Goal: Answer question/provide support

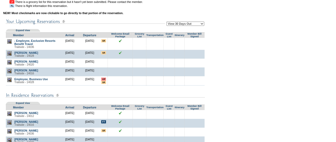
scroll to position [82, 0]
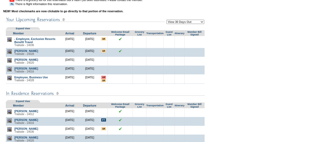
click at [10, 80] on img at bounding box center [9, 77] width 5 height 5
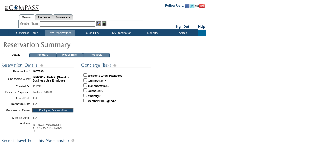
click at [84, 74] on input "checkbox" at bounding box center [84, 74] width 3 height 3
checkbox input "true"
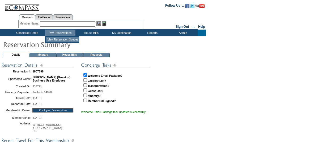
click at [63, 38] on td "View Reservation Queues" at bounding box center [62, 39] width 32 height 5
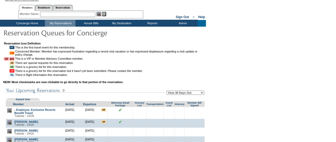
scroll to position [11, 0]
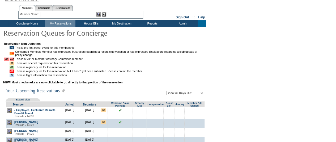
drag, startPoint x: 271, startPoint y: 78, endPoint x: 251, endPoint y: 45, distance: 38.5
click at [55, 32] on td "View Reservation Queues" at bounding box center [62, 30] width 32 height 5
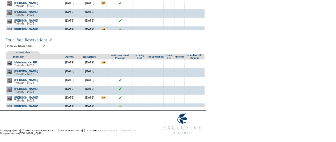
click at [39, 45] on select "View 30 Days Back View 60 Days Back View 90 Days Back" at bounding box center [26, 46] width 41 height 4
select select "-60"
click at [6, 44] on select "View 30 Days Back View 60 Days Back View 90 Days Back" at bounding box center [26, 46] width 41 height 4
